Goal: Task Accomplishment & Management: Complete application form

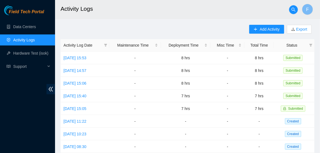
click at [35, 41] on link "Activity Logs" at bounding box center [24, 40] width 22 height 4
click at [254, 28] on icon "plus" at bounding box center [256, 29] width 4 height 4
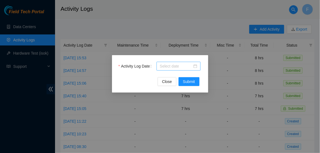
click at [197, 67] on div at bounding box center [179, 66] width 44 height 9
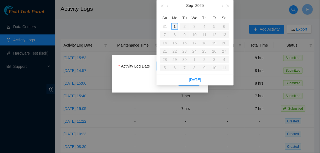
type input "2025-09-01"
click at [177, 27] on div "1" at bounding box center [174, 26] width 7 height 7
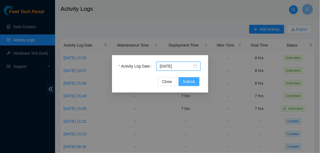
click at [194, 81] on span "Submit" at bounding box center [189, 81] width 12 height 6
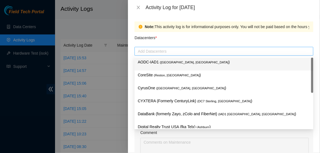
click at [174, 54] on div at bounding box center [224, 51] width 176 height 7
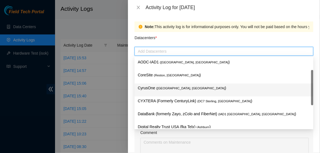
scroll to position [60, 0]
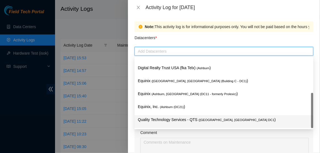
click at [159, 118] on p "Quality Technology Services - QTS ( Ashburn, VA DC1 )" at bounding box center [224, 119] width 172 height 6
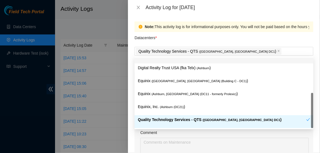
click at [210, 36] on div "Datacenters *" at bounding box center [224, 39] width 179 height 15
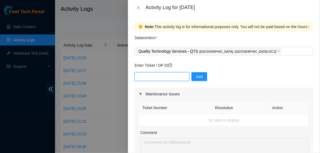
click at [165, 74] on input "text" at bounding box center [162, 76] width 55 height 9
type input "DP77110"
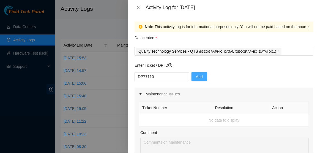
click at [199, 76] on button "Add" at bounding box center [199, 76] width 16 height 9
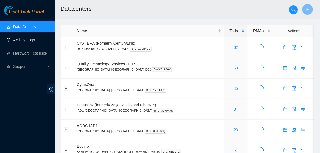
click at [32, 39] on link "Activity Logs" at bounding box center [24, 40] width 22 height 4
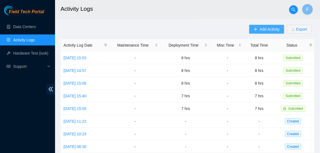
click at [267, 28] on span "Add Activity" at bounding box center [270, 29] width 20 height 6
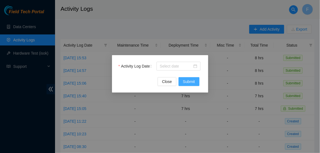
click at [190, 80] on span "Submit" at bounding box center [189, 81] width 12 height 6
click at [195, 68] on div at bounding box center [178, 66] width 37 height 6
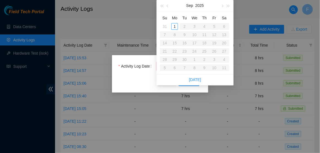
type input "[DATE]"
click at [175, 26] on div "1" at bounding box center [174, 26] width 7 height 7
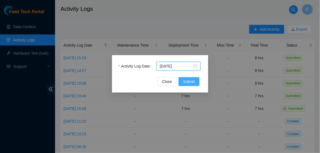
click at [198, 82] on button "Submit" at bounding box center [189, 81] width 21 height 9
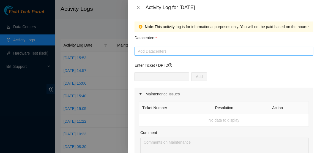
click at [183, 54] on div at bounding box center [224, 51] width 176 height 7
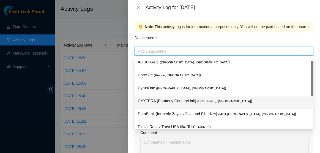
scroll to position [60, 0]
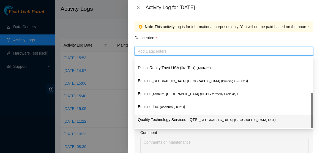
click at [174, 117] on p "Quality Technology Services - QTS ( [GEOGRAPHIC_DATA], [GEOGRAPHIC_DATA] DC1 )" at bounding box center [224, 119] width 172 height 6
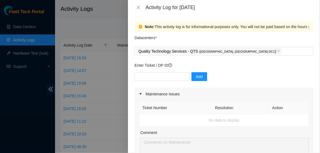
click at [223, 44] on div "Datacenters *" at bounding box center [224, 39] width 179 height 15
click at [171, 77] on input "text" at bounding box center [162, 76] width 55 height 9
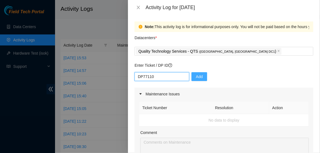
type input "DP77110"
click at [193, 80] on button "Add" at bounding box center [199, 76] width 16 height 9
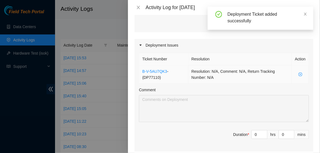
scroll to position [182, 0]
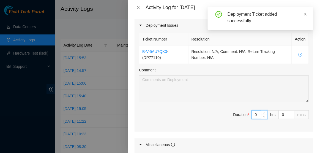
click at [259, 113] on input "0" at bounding box center [259, 114] width 15 height 8
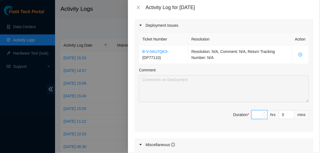
type input "7"
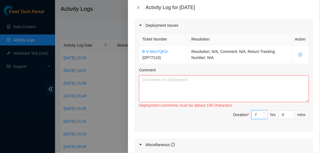
type input "7"
click at [223, 99] on textarea "Comment" at bounding box center [224, 88] width 170 height 27
paste textarea "Hi Dave, EOD Update for DP77110 until SS is sent out -Threw away half of DP tra…"
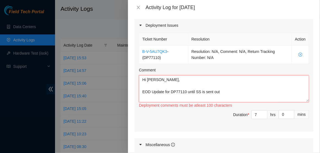
scroll to position [71, 0]
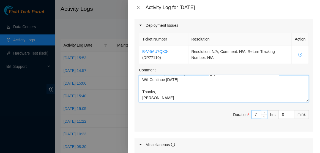
type textarea "Hi Dave, EOD Update for DP77110 until SS is sent out -Threw away half of DP tra…"
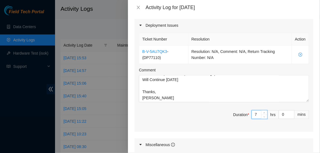
click at [259, 114] on input "7" at bounding box center [259, 114] width 15 height 8
type input "0"
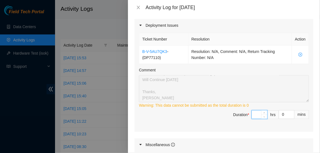
type input "6"
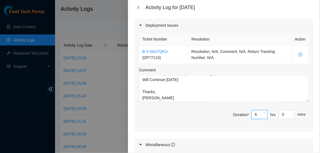
type input "6.5"
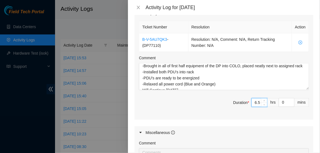
scroll to position [304, 0]
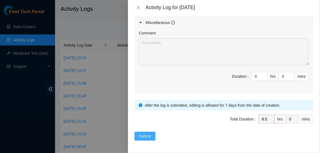
type input "6.5"
click at [144, 137] on span "Submit" at bounding box center [145, 136] width 12 height 6
